Goal: Check status: Check status

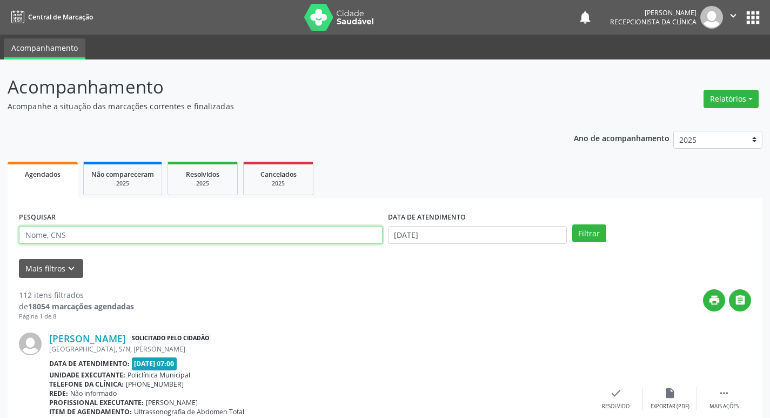
click at [216, 241] on input "text" at bounding box center [201, 235] width 364 height 18
type input "joao n"
click at [573, 224] on button "Filtrar" at bounding box center [590, 233] width 34 height 18
click at [733, 16] on icon "" at bounding box center [734, 16] width 12 height 12
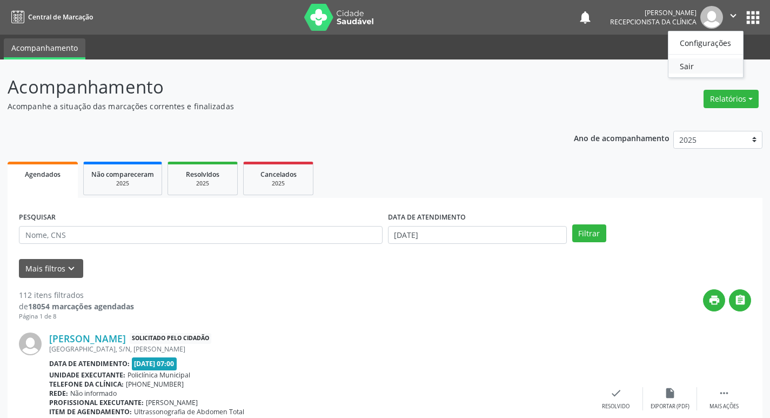
click at [690, 70] on link "Sair" at bounding box center [706, 65] width 75 height 15
click at [78, 245] on div "PESQUISAR" at bounding box center [200, 230] width 369 height 42
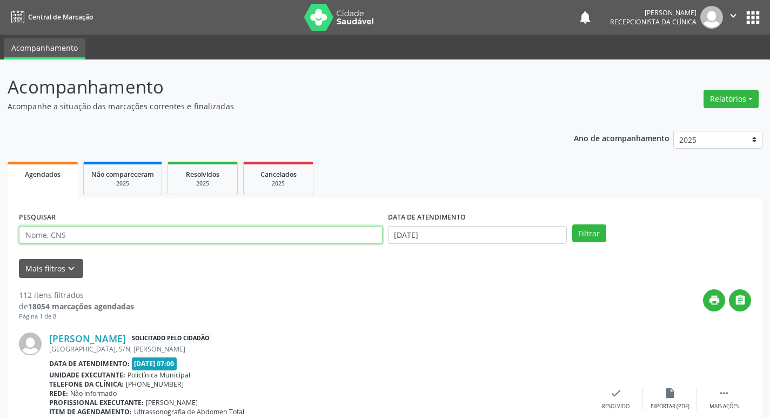
click at [79, 233] on input "text" at bounding box center [201, 235] width 364 height 18
click at [573, 224] on button "Filtrar" at bounding box center [590, 233] width 34 height 18
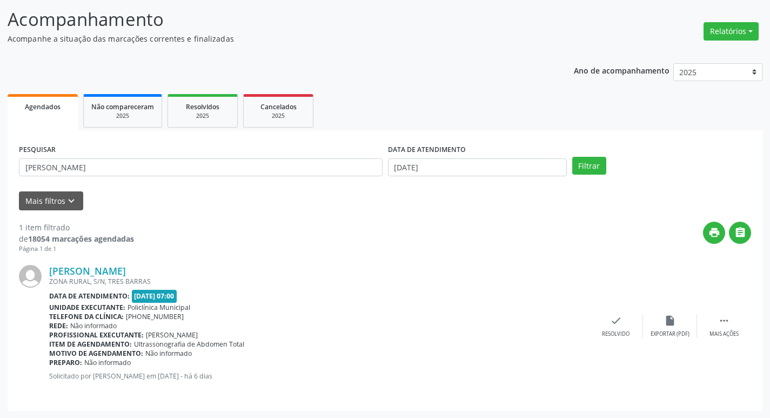
scroll to position [68, 0]
click at [716, 323] on div " Mais ações" at bounding box center [724, 325] width 54 height 23
click at [549, 320] on div "print Imprimir" at bounding box center [562, 325] width 54 height 23
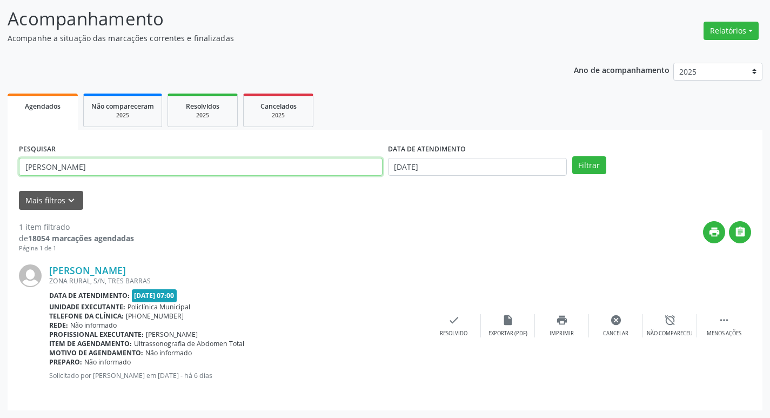
click at [79, 172] on input "[PERSON_NAME]" at bounding box center [201, 167] width 364 height 18
click at [573, 156] on button "Filtrar" at bounding box center [590, 165] width 34 height 18
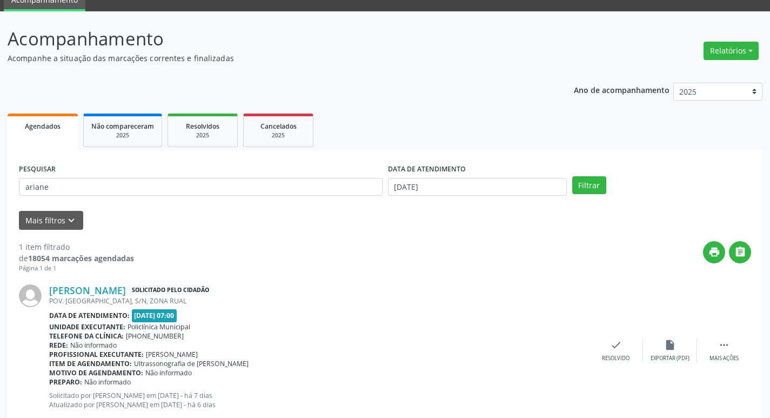
scroll to position [77, 0]
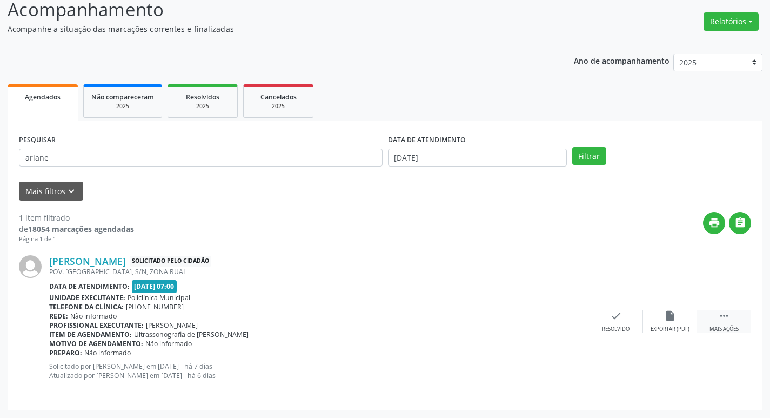
drag, startPoint x: 735, startPoint y: 318, endPoint x: 703, endPoint y: 315, distance: 32.1
click at [734, 317] on div " Mais ações" at bounding box center [724, 321] width 54 height 23
click at [566, 325] on div "Imprimir" at bounding box center [562, 329] width 24 height 8
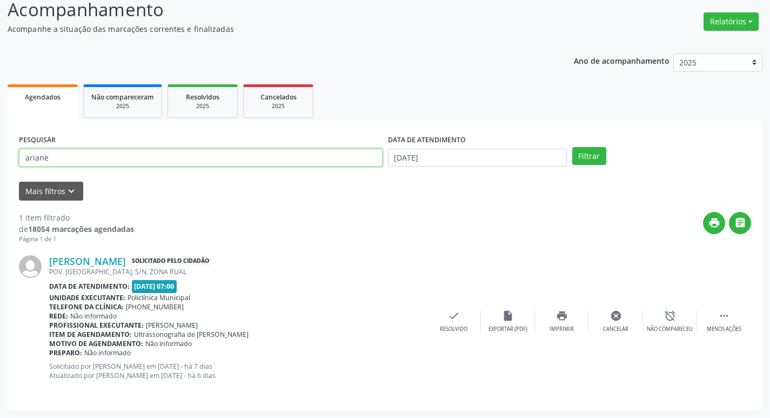
click at [214, 161] on input "ariane" at bounding box center [201, 158] width 364 height 18
type input "joao"
click at [573, 147] on button "Filtrar" at bounding box center [590, 156] width 34 height 18
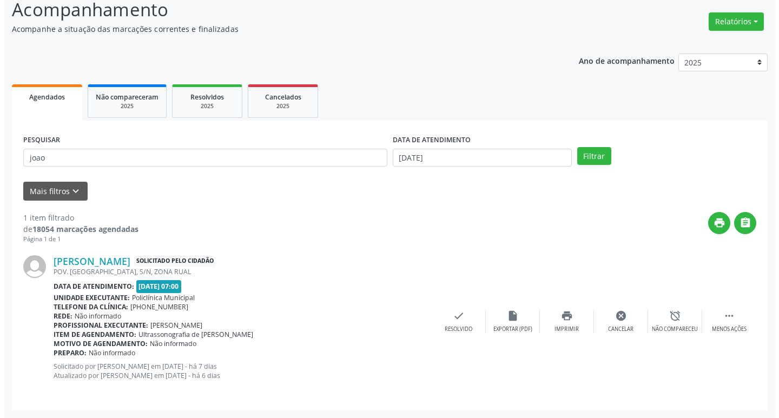
scroll to position [0, 0]
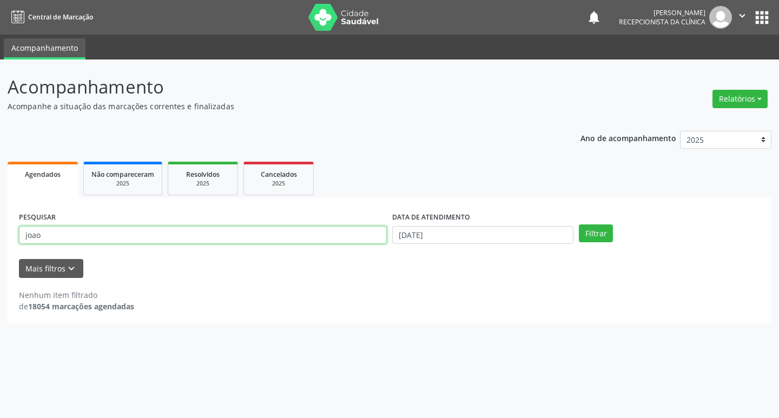
click at [86, 236] on input "joao" at bounding box center [203, 235] width 368 height 18
click at [578, 224] on button "Filtrar" at bounding box center [595, 233] width 34 height 18
click at [103, 242] on input "joao" at bounding box center [203, 235] width 368 height 18
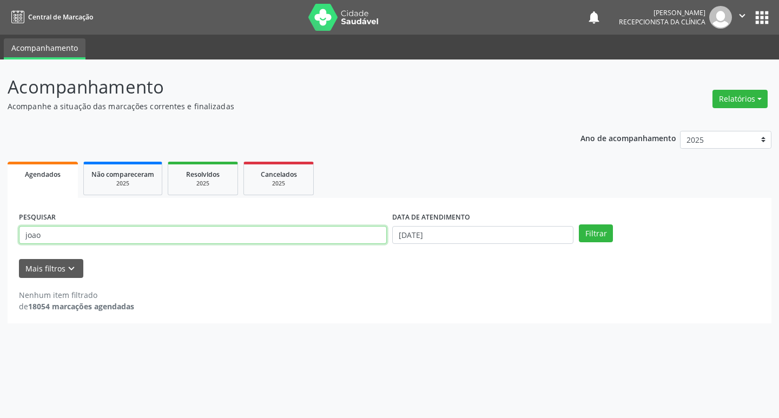
click at [103, 242] on input "joao" at bounding box center [203, 235] width 368 height 18
click at [138, 223] on div "PESQUISAR [PERSON_NAME]" at bounding box center [202, 230] width 373 height 42
click at [145, 236] on input "joao" at bounding box center [203, 235] width 368 height 18
click at [578, 224] on button "Filtrar" at bounding box center [595, 233] width 34 height 18
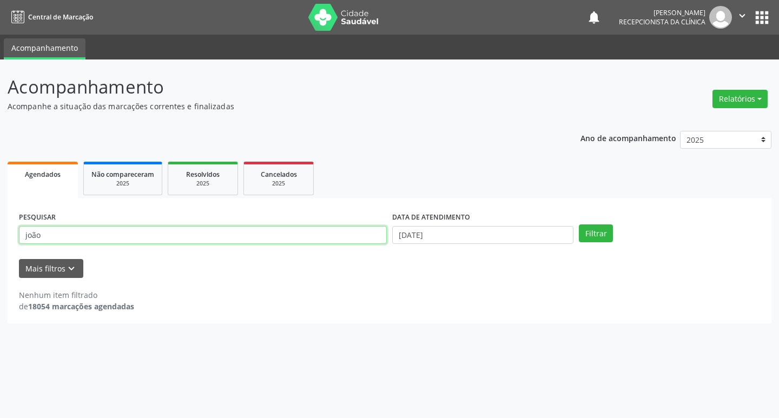
click at [149, 244] on input "joão" at bounding box center [203, 235] width 368 height 18
click at [148, 244] on div "PESQUISAR joão" at bounding box center [202, 230] width 373 height 42
click at [98, 238] on input "joão" at bounding box center [203, 235] width 368 height 18
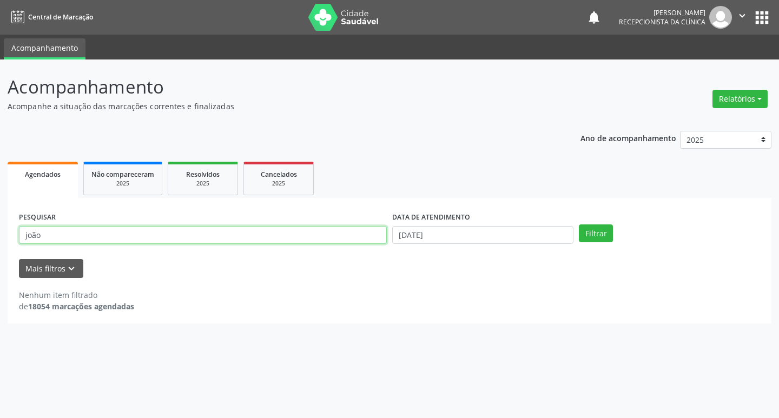
click at [98, 238] on input "joão" at bounding box center [203, 235] width 368 height 18
type input "jao"
click at [578, 224] on button "Filtrar" at bounding box center [595, 233] width 34 height 18
click at [147, 232] on input "jao" at bounding box center [203, 235] width 368 height 18
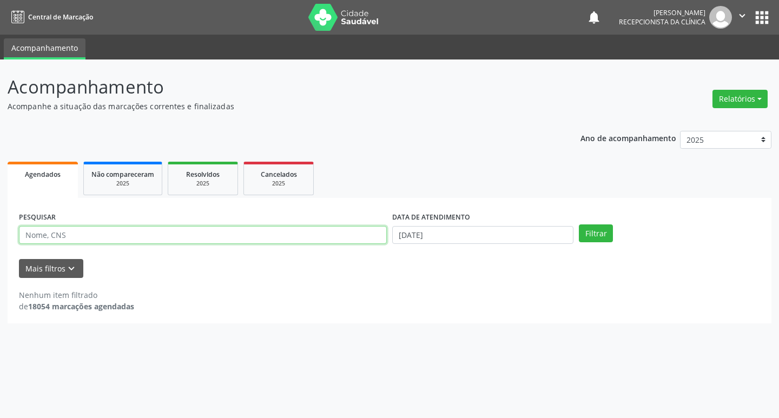
drag, startPoint x: 57, startPoint y: 235, endPoint x: 55, endPoint y: 228, distance: 6.7
click at [55, 228] on input "text" at bounding box center [203, 235] width 368 height 18
click at [578, 224] on button "Filtrar" at bounding box center [595, 233] width 34 height 18
click at [49, 234] on input "luiza" at bounding box center [203, 235] width 368 height 18
type input "[PERSON_NAME]"
